Goal: Navigation & Orientation: Find specific page/section

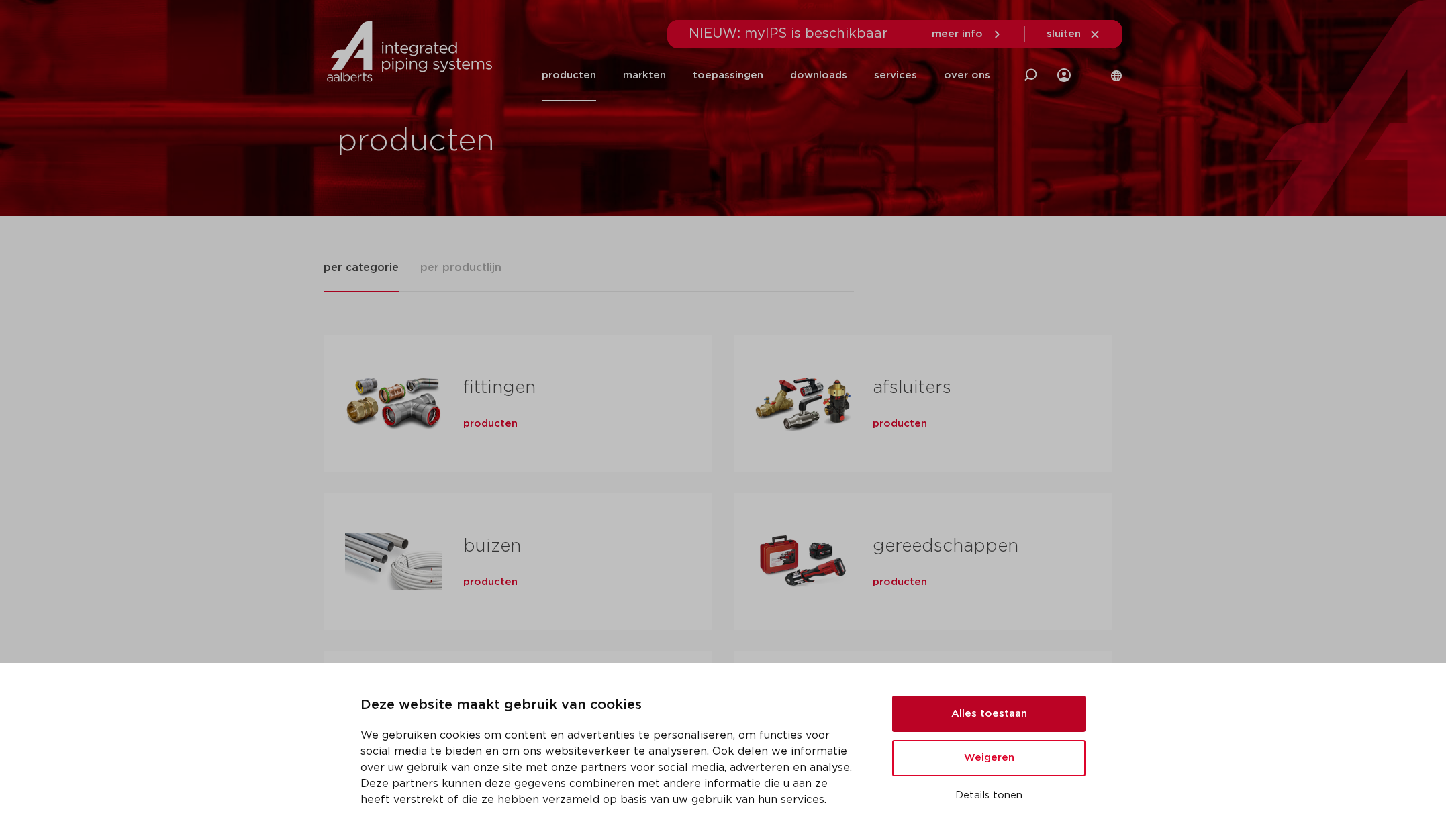
click at [1007, 716] on button "Alles toestaan" at bounding box center [989, 715] width 193 height 37
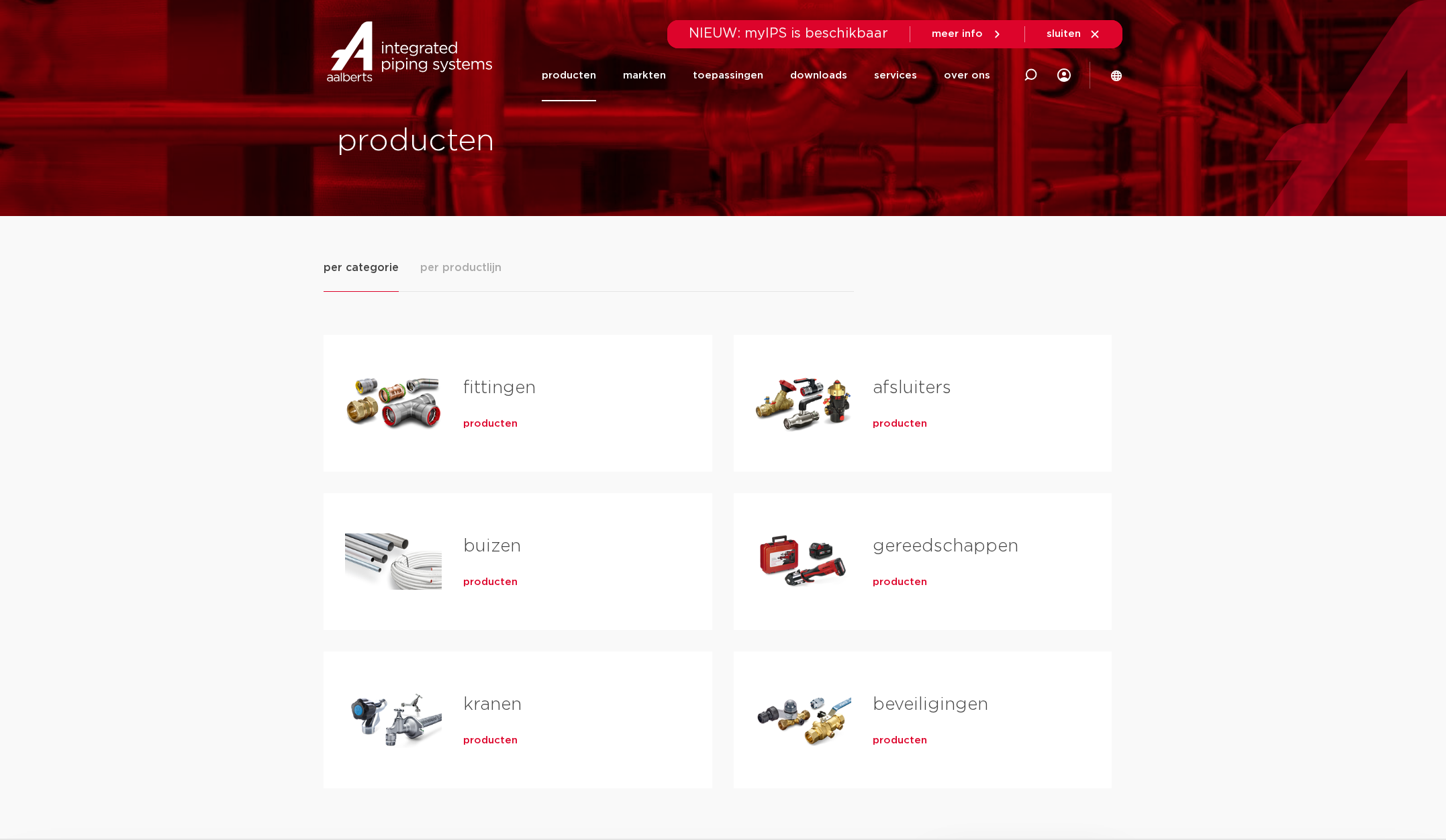
click at [907, 383] on link "afsluiters" at bounding box center [912, 388] width 79 height 17
click at [901, 719] on h2 "beveiligingen" at bounding box center [970, 707] width 196 height 31
click at [906, 703] on link "beveiligingen" at bounding box center [930, 705] width 115 height 17
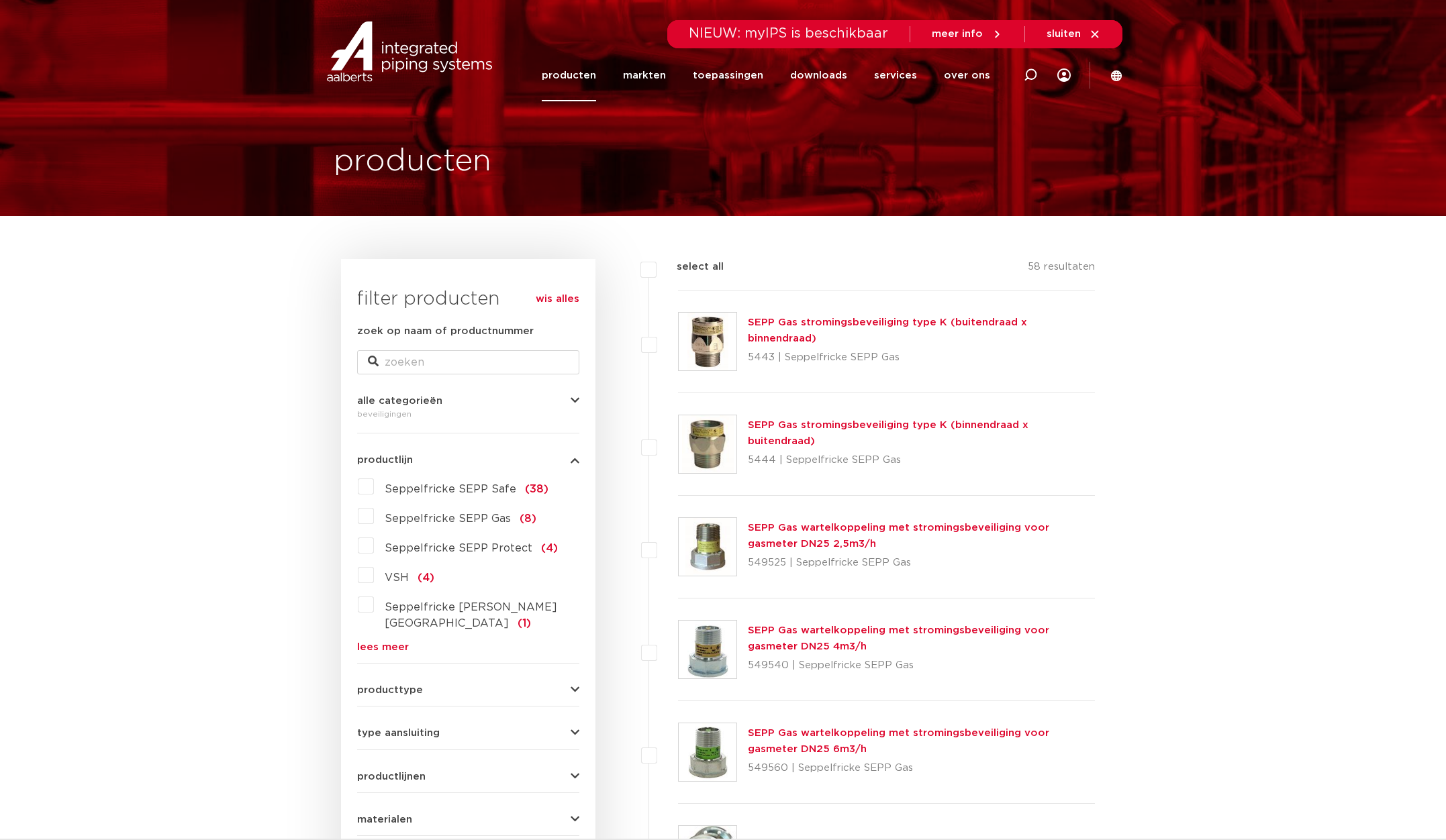
click at [398, 642] on link "lees meer" at bounding box center [469, 647] width 222 height 10
click at [588, 79] on link "producten" at bounding box center [569, 75] width 54 height 52
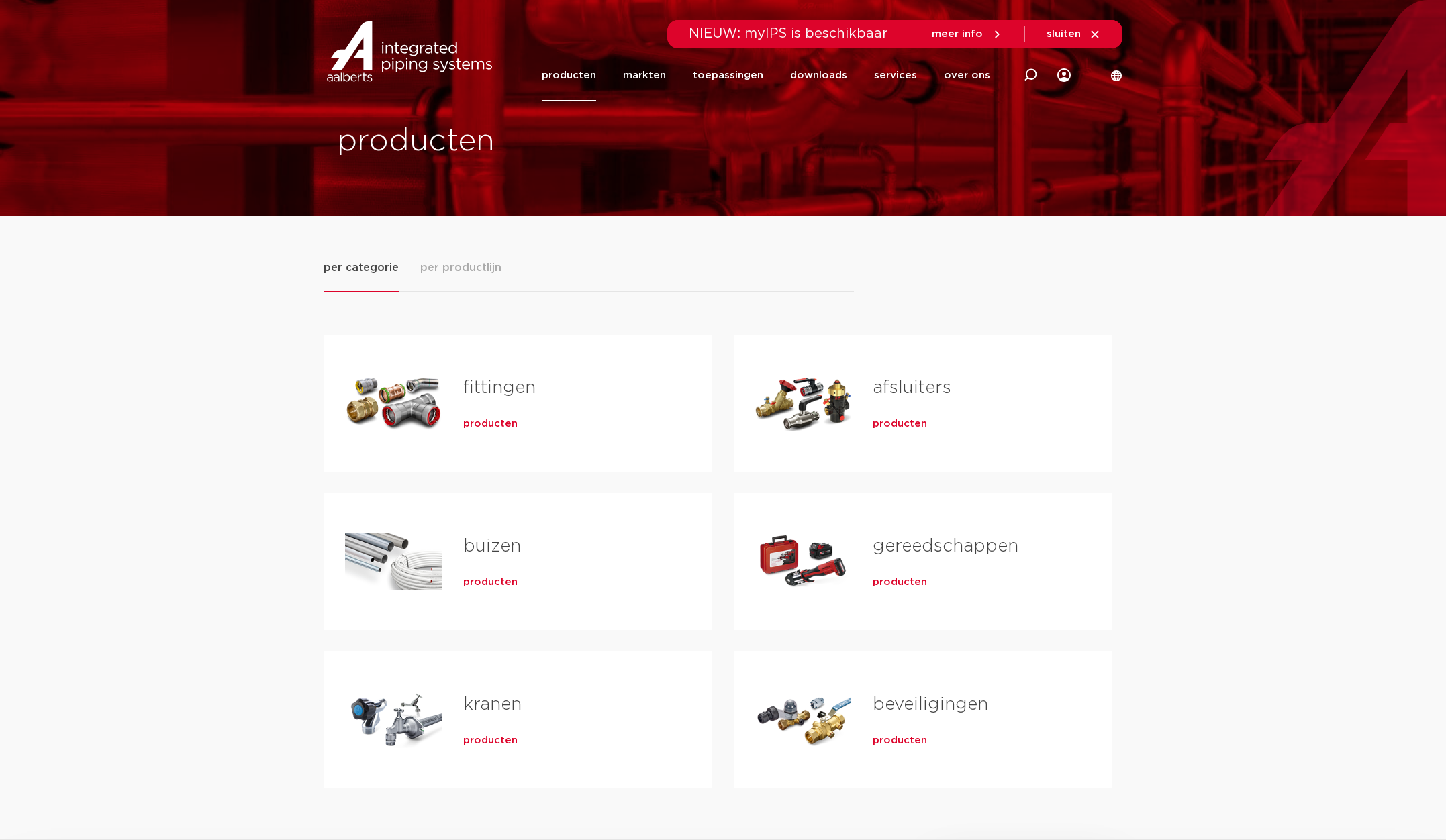
click at [930, 386] on link "afsluiters" at bounding box center [912, 388] width 79 height 17
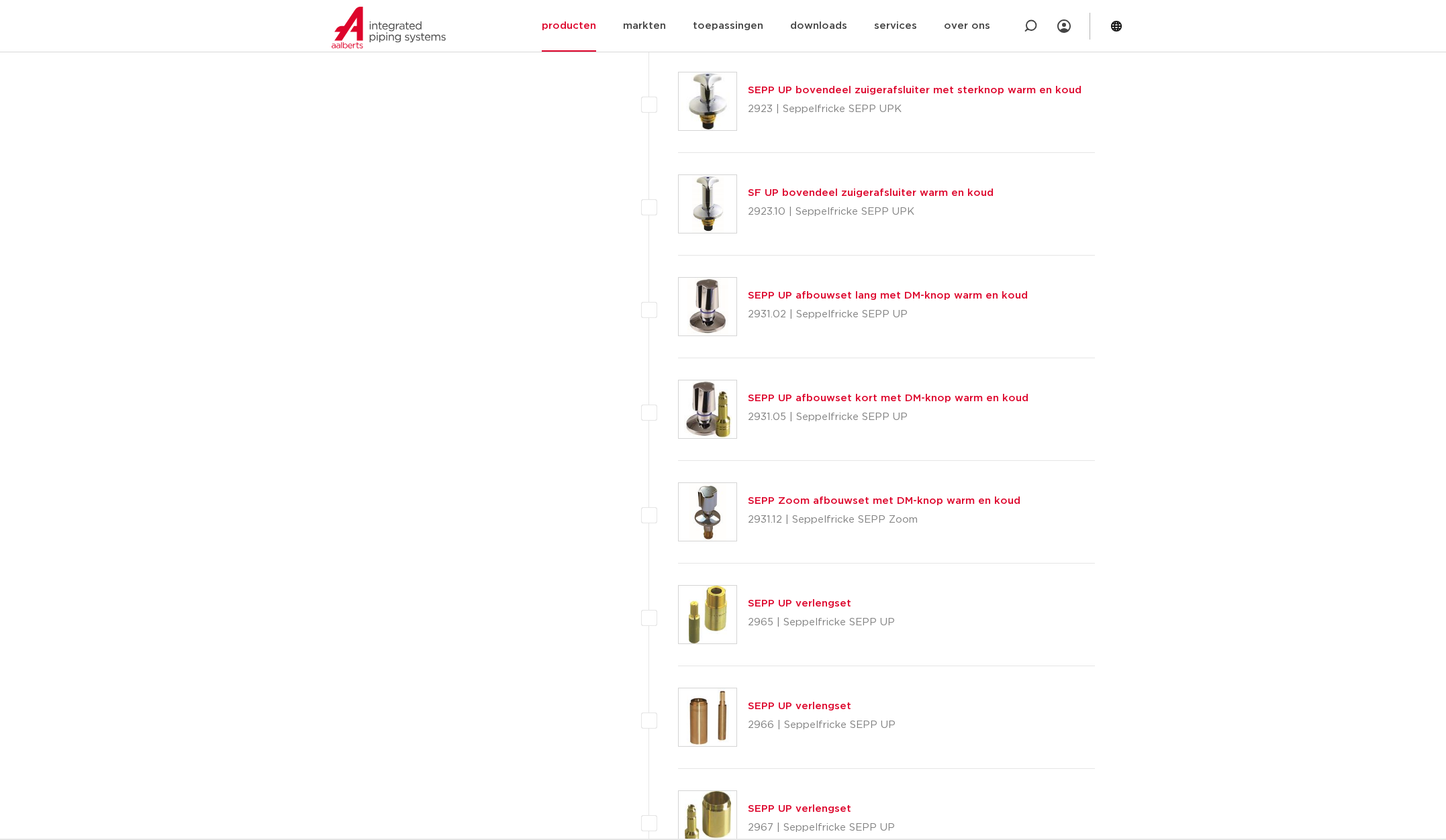
scroll to position [5034, 0]
